Goal: Transaction & Acquisition: Subscribe to service/newsletter

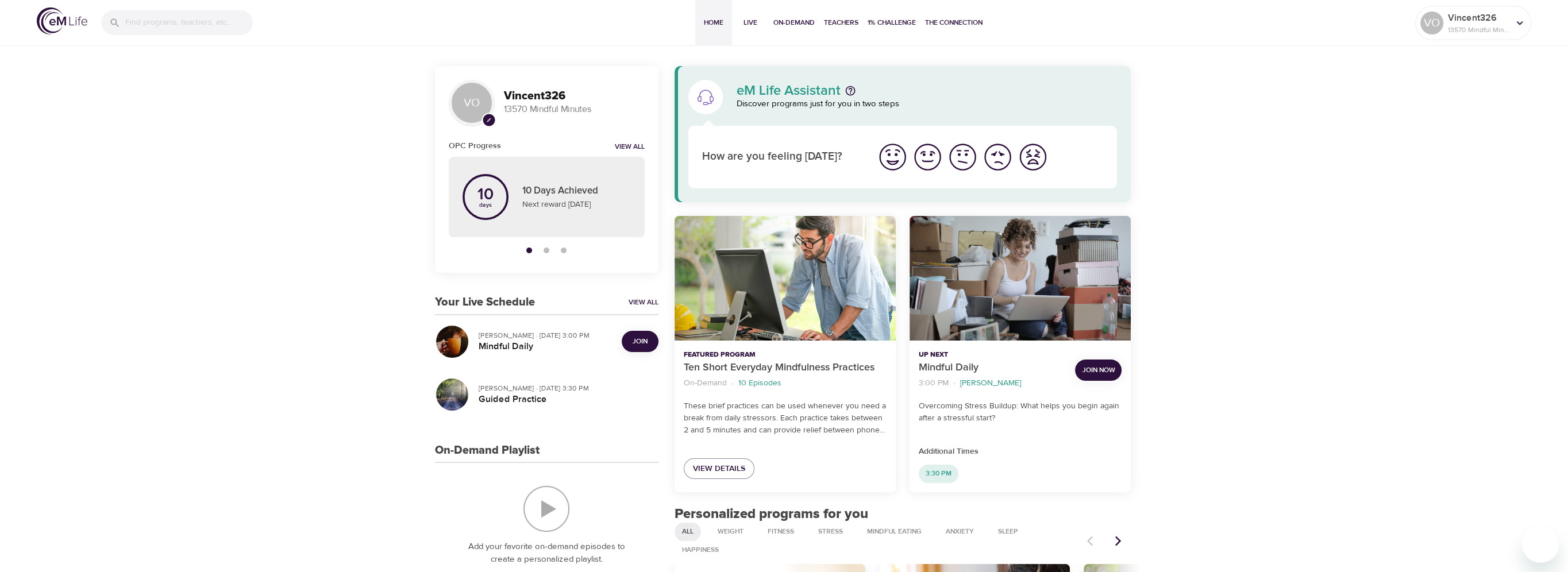
click at [630, 340] on span "Join" at bounding box center [640, 342] width 23 height 12
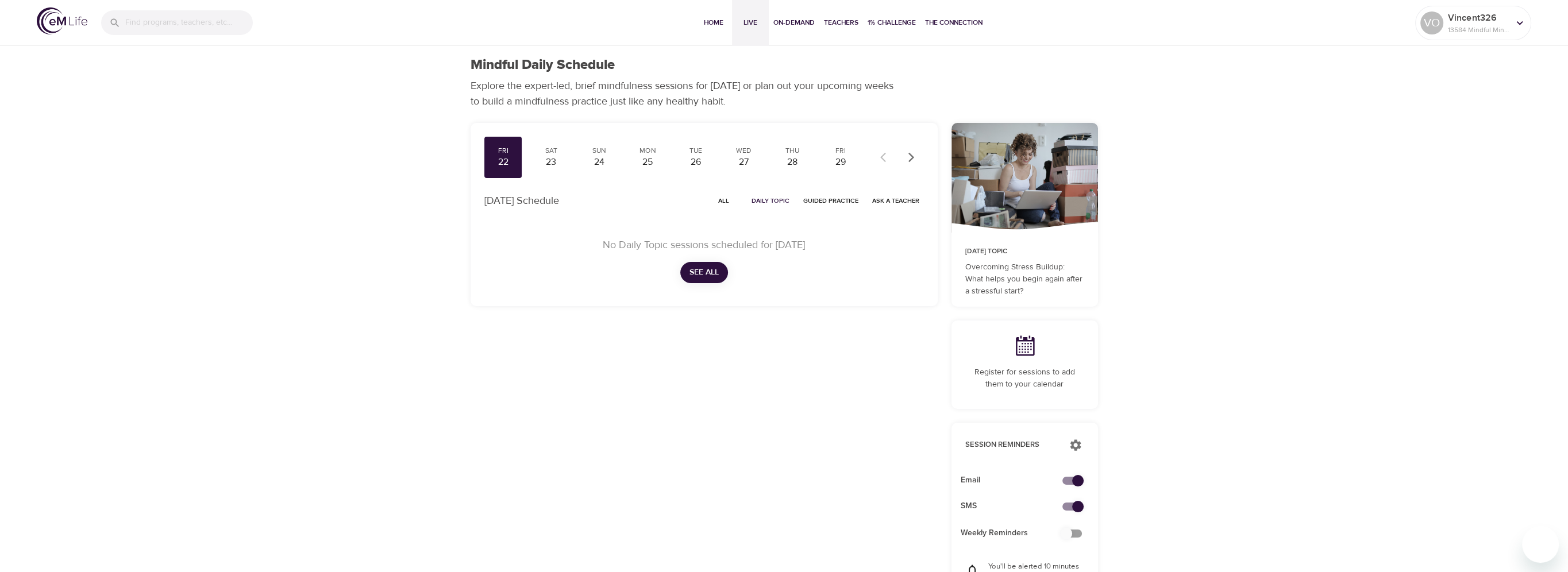
click at [743, 27] on span "Live" at bounding box center [750, 23] width 27 height 12
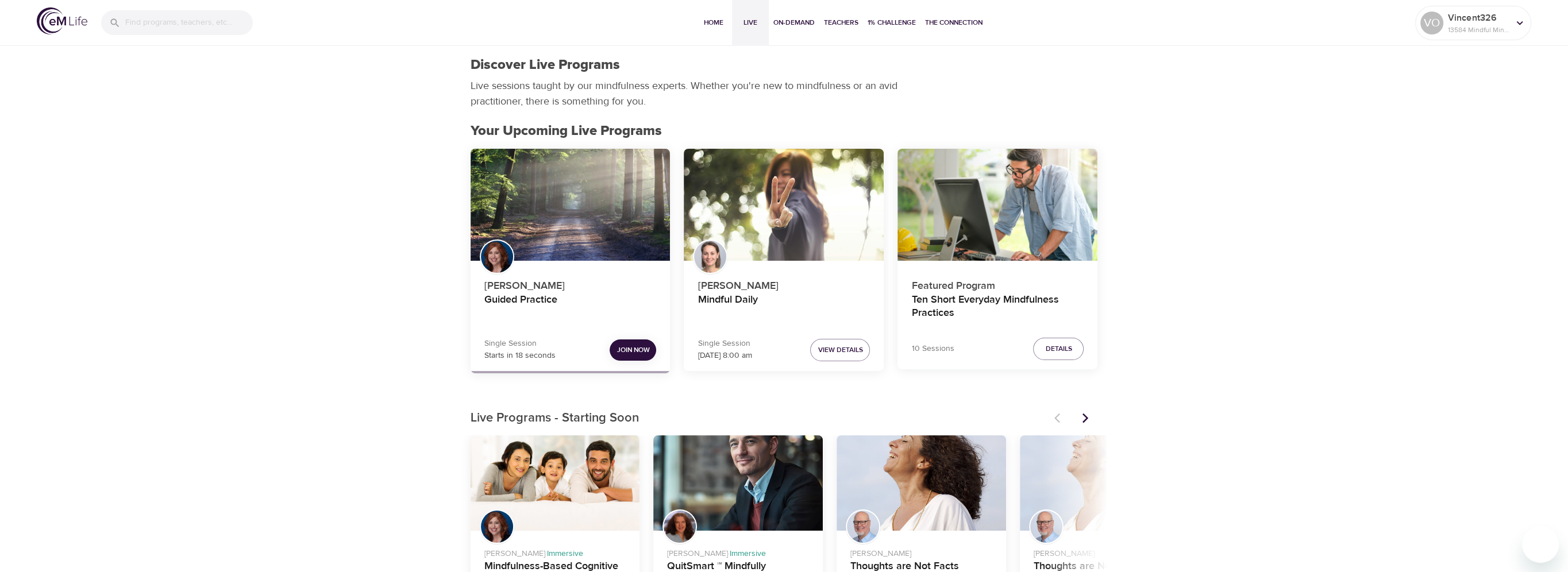
click at [630, 342] on button "Join Now" at bounding box center [633, 350] width 47 height 21
